Goal: Task Accomplishment & Management: Manage account settings

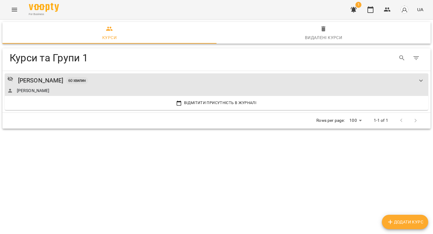
click at [13, 10] on icon "Menu" at bounding box center [14, 10] width 5 height 4
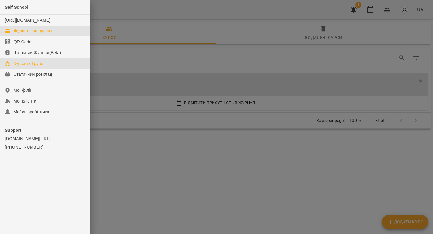
click at [51, 34] on div "Журнал відвідувань" at bounding box center [34, 31] width 40 height 6
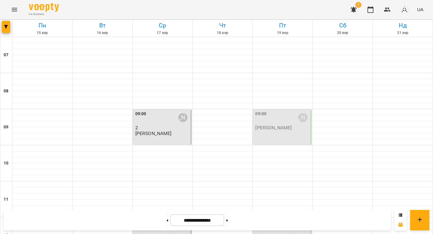
scroll to position [371, 0]
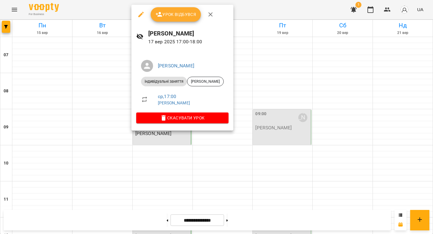
click at [171, 17] on span "Урок відбувся" at bounding box center [175, 14] width 41 height 7
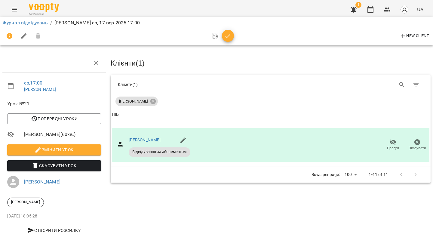
click at [234, 35] on div "New Client" at bounding box center [216, 36] width 428 height 14
click at [231, 36] on span "button" at bounding box center [228, 35] width 12 height 7
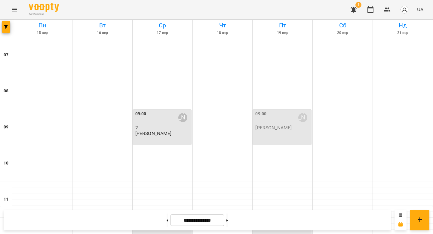
scroll to position [232, 0]
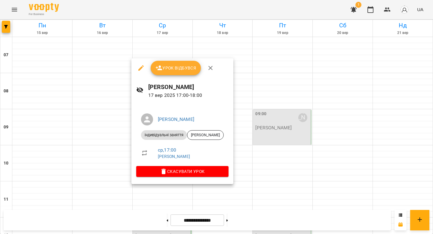
click at [173, 66] on span "Урок відбувся" at bounding box center [175, 67] width 41 height 7
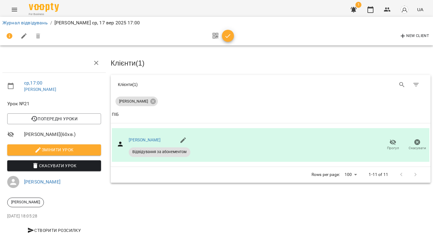
click at [230, 39] on icon "button" at bounding box center [227, 35] width 7 height 7
